Goal: Transaction & Acquisition: Download file/media

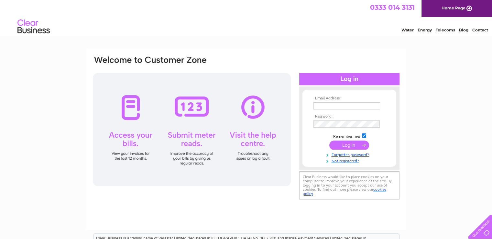
type input "accounts@hornbeamltd.co.uk"
click at [360, 144] on input "submit" at bounding box center [349, 144] width 40 height 9
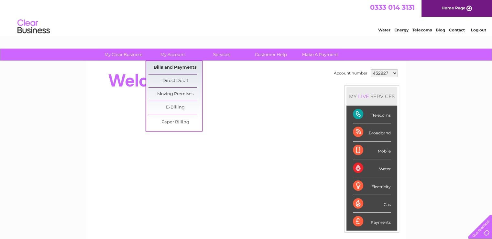
click at [177, 68] on link "Bills and Payments" at bounding box center [174, 67] width 53 height 13
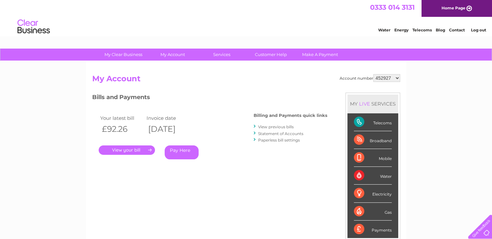
click at [124, 149] on link "." at bounding box center [127, 149] width 56 height 9
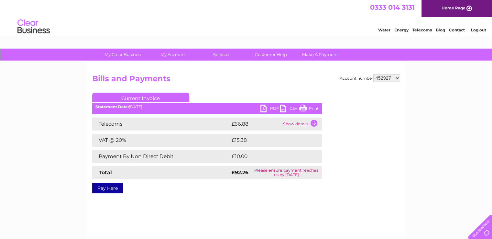
click at [271, 106] on link "PDF" at bounding box center [269, 108] width 19 height 9
